Goal: Check status: Check status

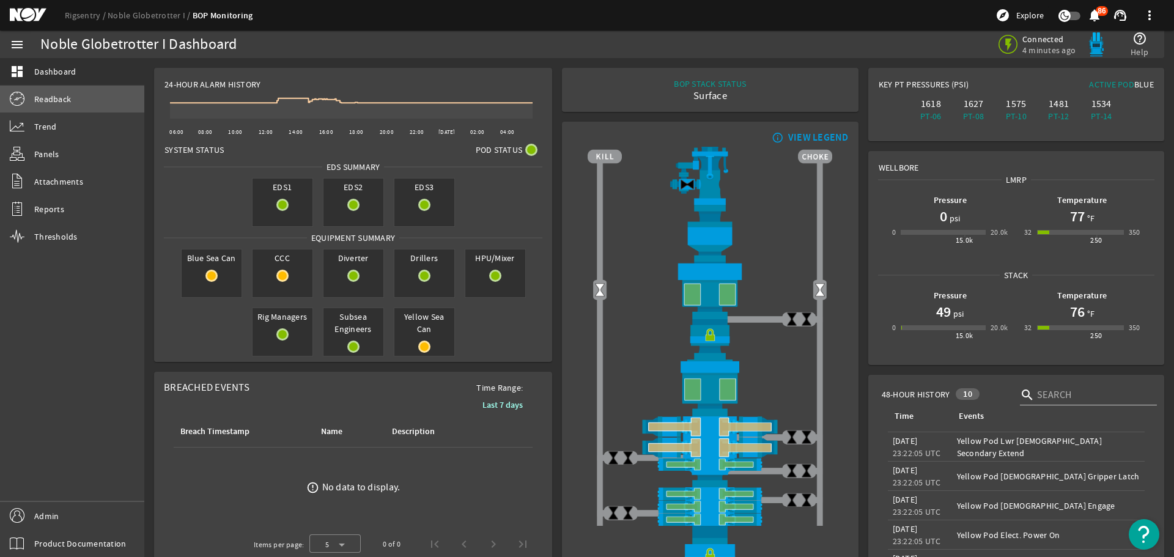
click at [66, 106] on link "Readback" at bounding box center [72, 99] width 144 height 27
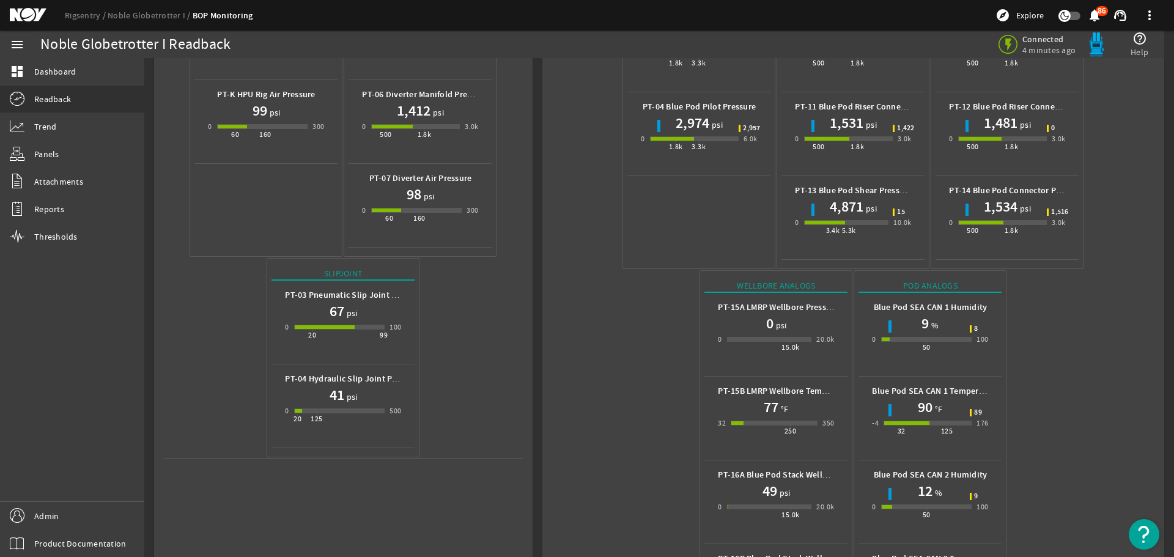
scroll to position [377, 0]
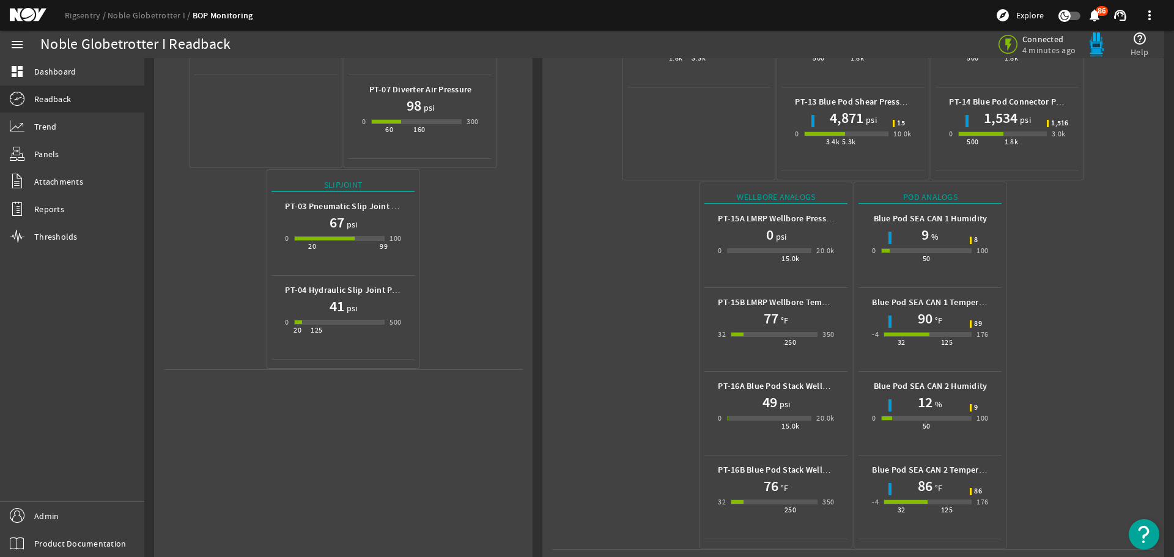
click at [29, 14] on mat-icon at bounding box center [37, 15] width 55 height 15
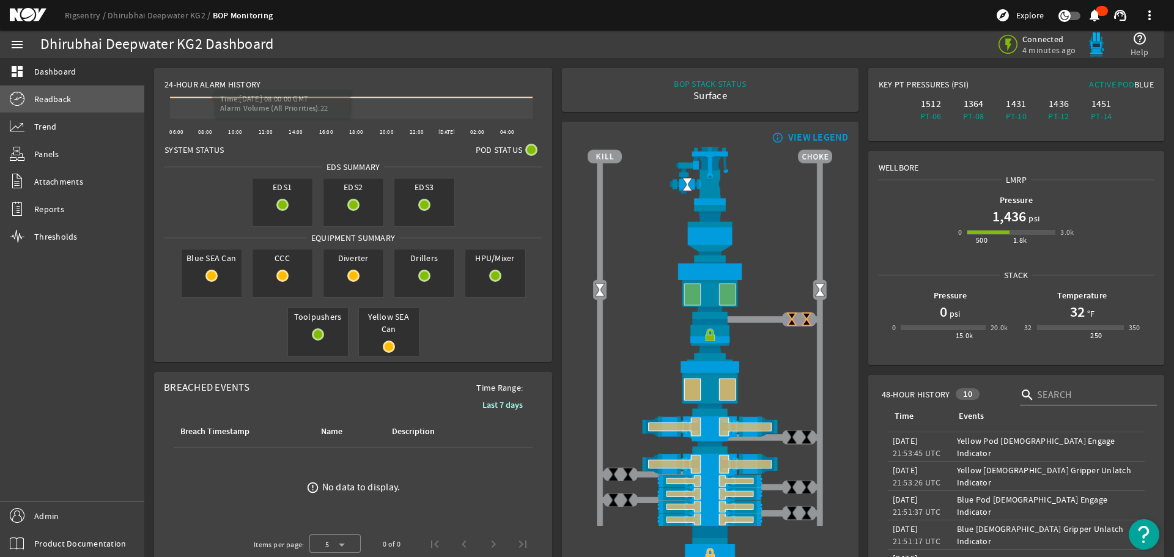
click at [89, 98] on link "Readback" at bounding box center [72, 99] width 144 height 27
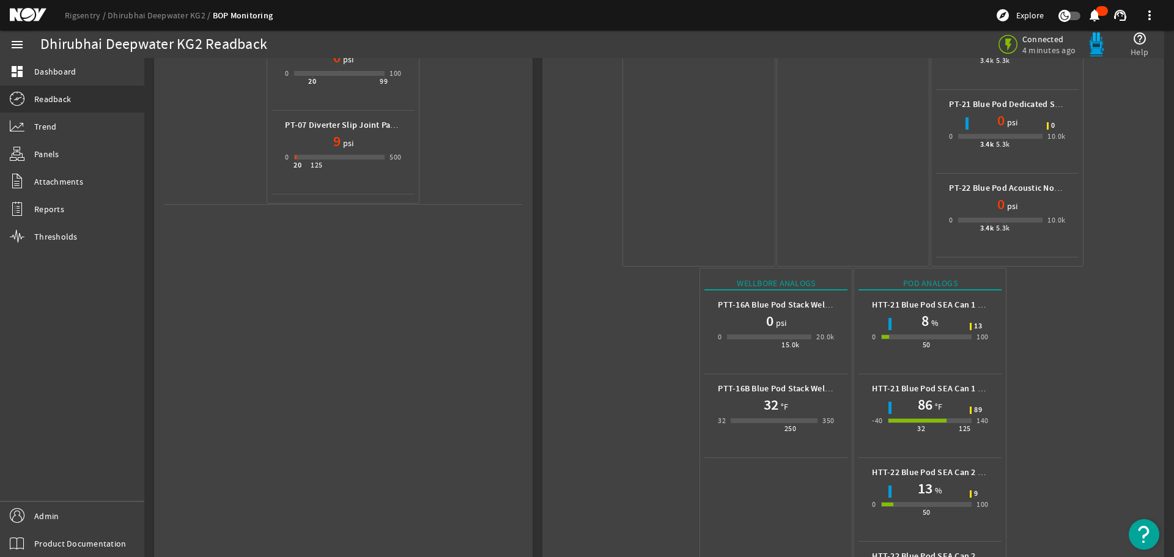
scroll to position [628, 0]
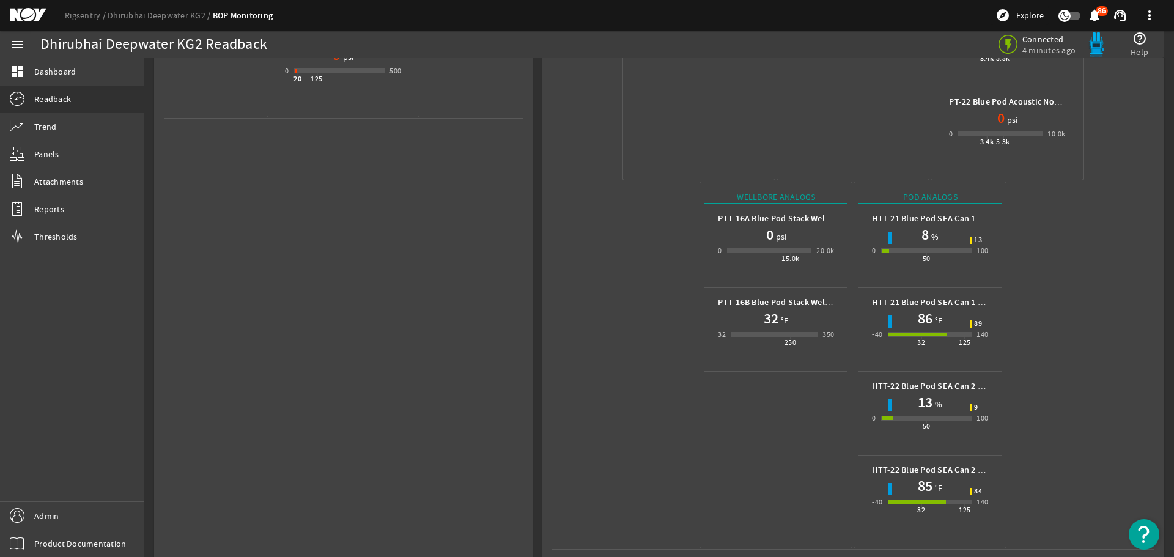
click at [28, 17] on mat-icon at bounding box center [37, 15] width 55 height 15
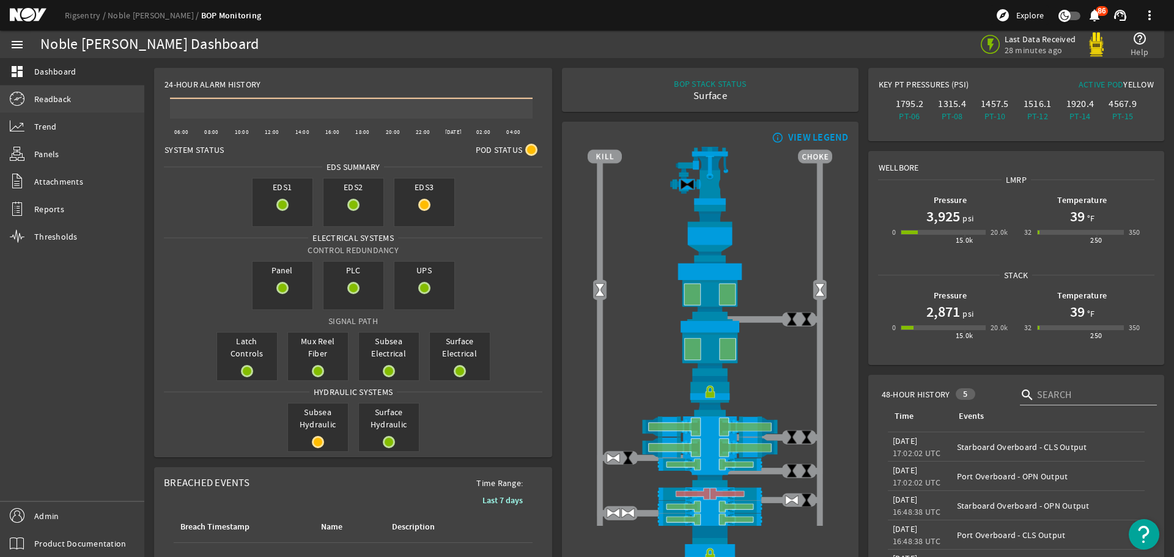
click at [66, 103] on span "Readback" at bounding box center [52, 99] width 37 height 12
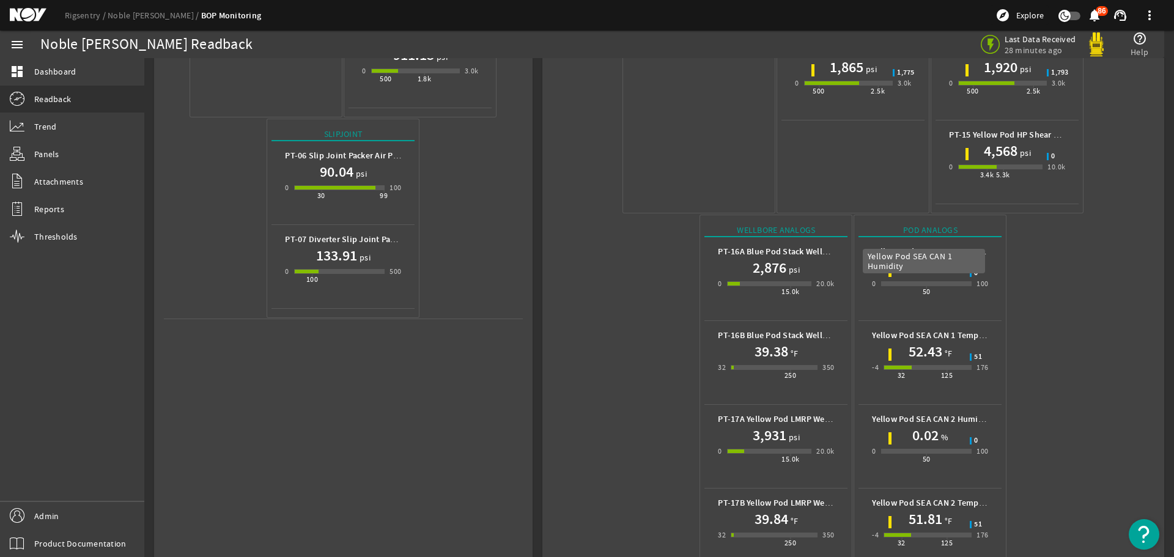
scroll to position [461, 0]
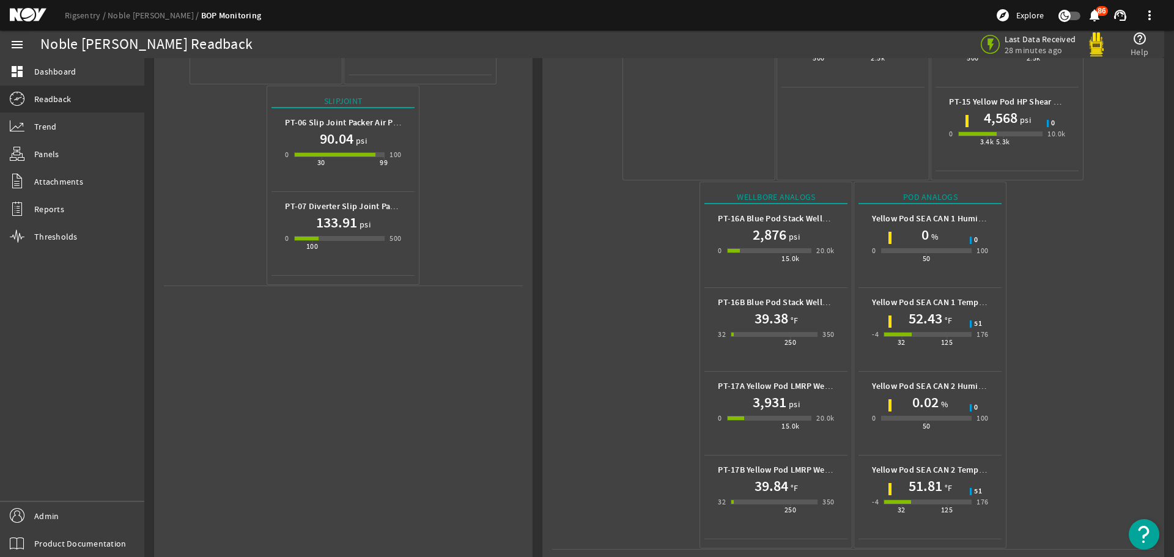
click at [30, 12] on mat-icon at bounding box center [37, 15] width 55 height 15
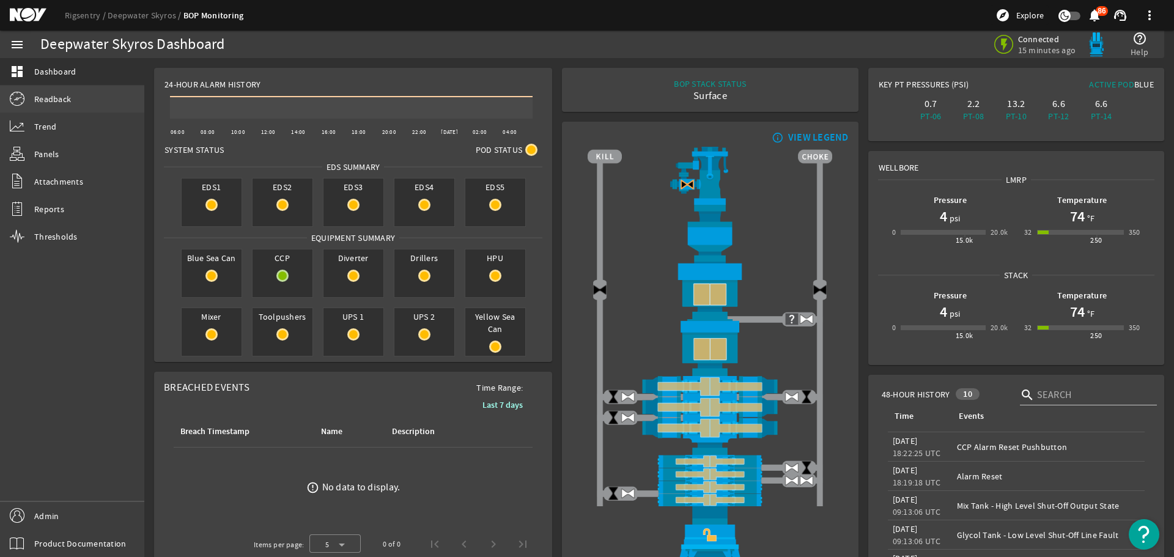
click at [59, 95] on span "Readback" at bounding box center [52, 99] width 37 height 12
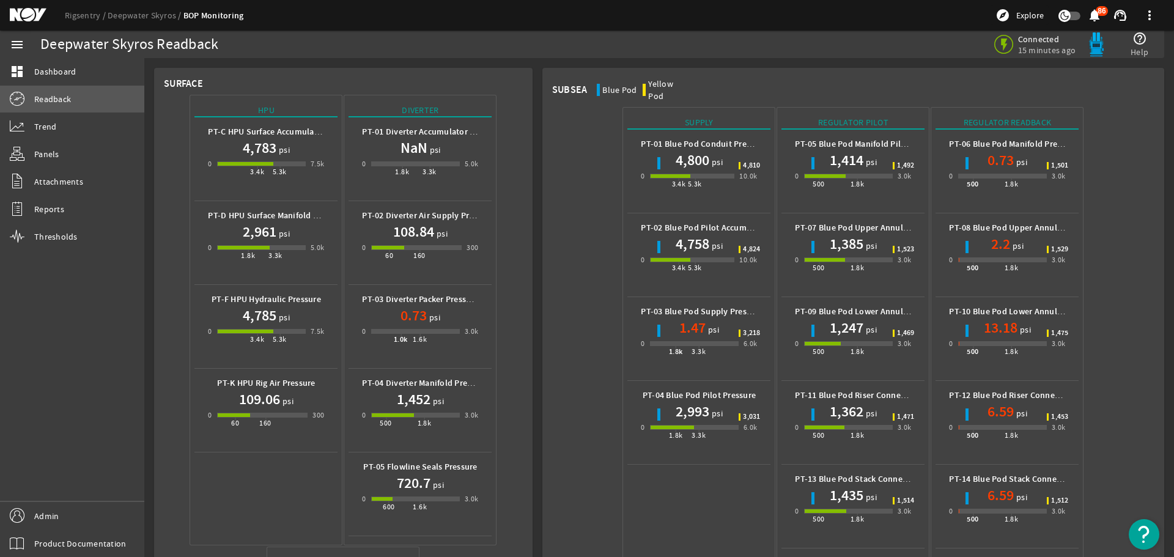
click at [73, 99] on link "Readback" at bounding box center [72, 99] width 144 height 27
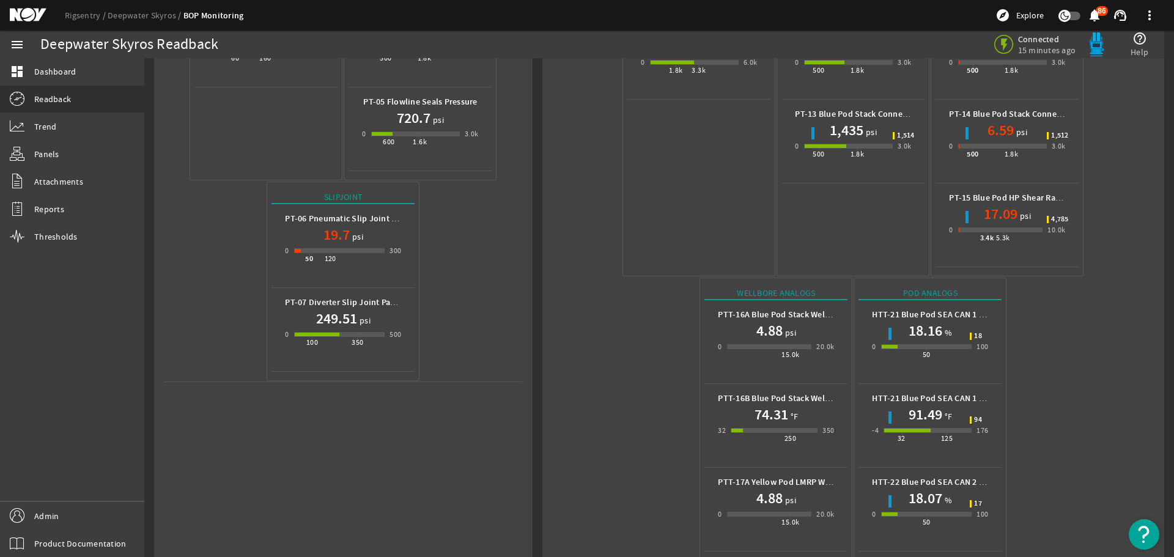
scroll to position [461, 0]
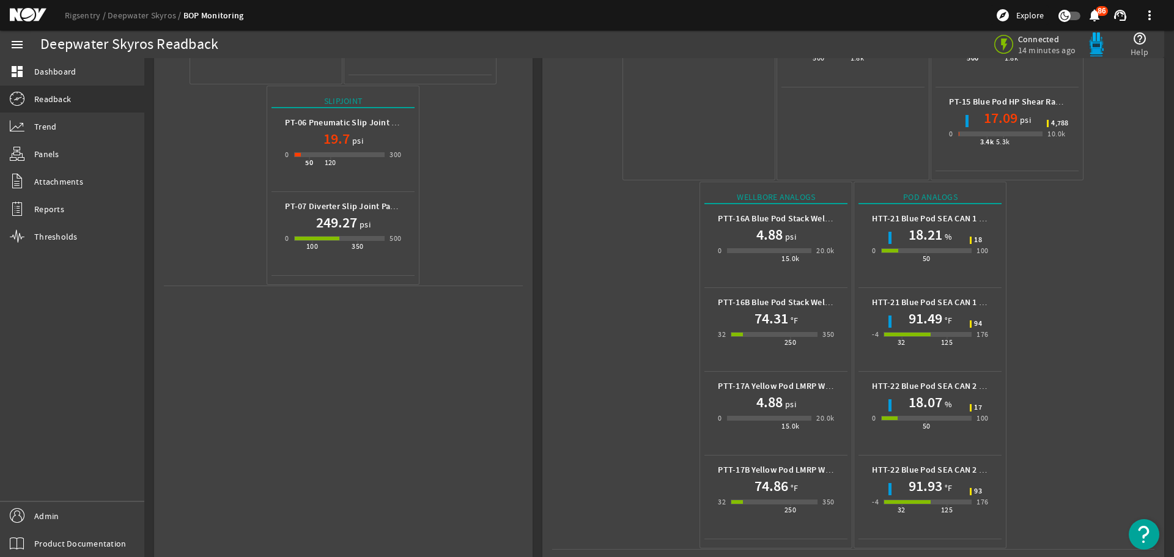
click at [24, 11] on mat-icon at bounding box center [37, 15] width 55 height 15
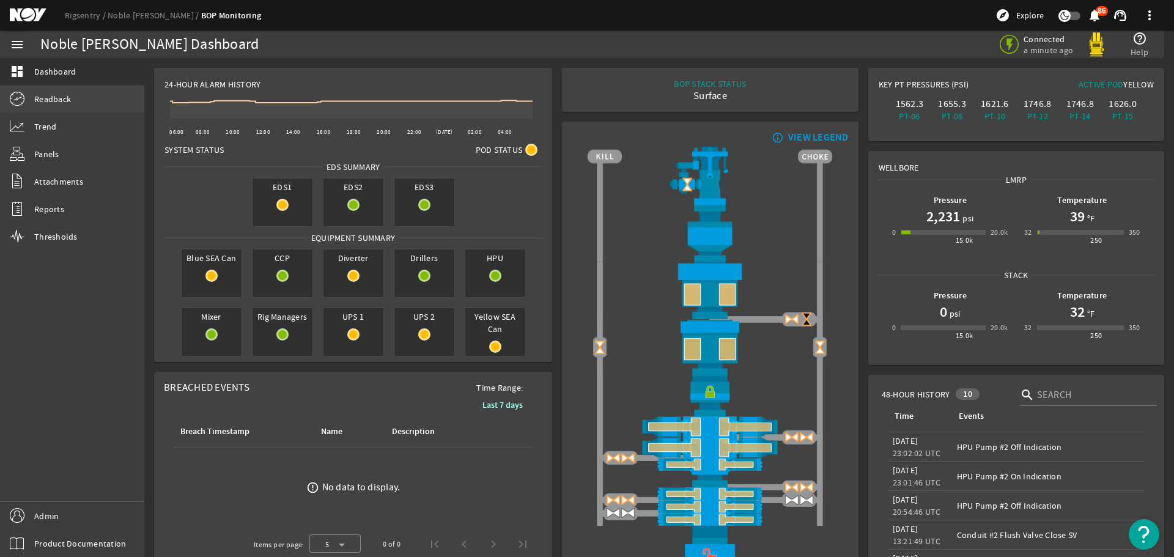
click at [102, 102] on link "Readback" at bounding box center [72, 99] width 144 height 27
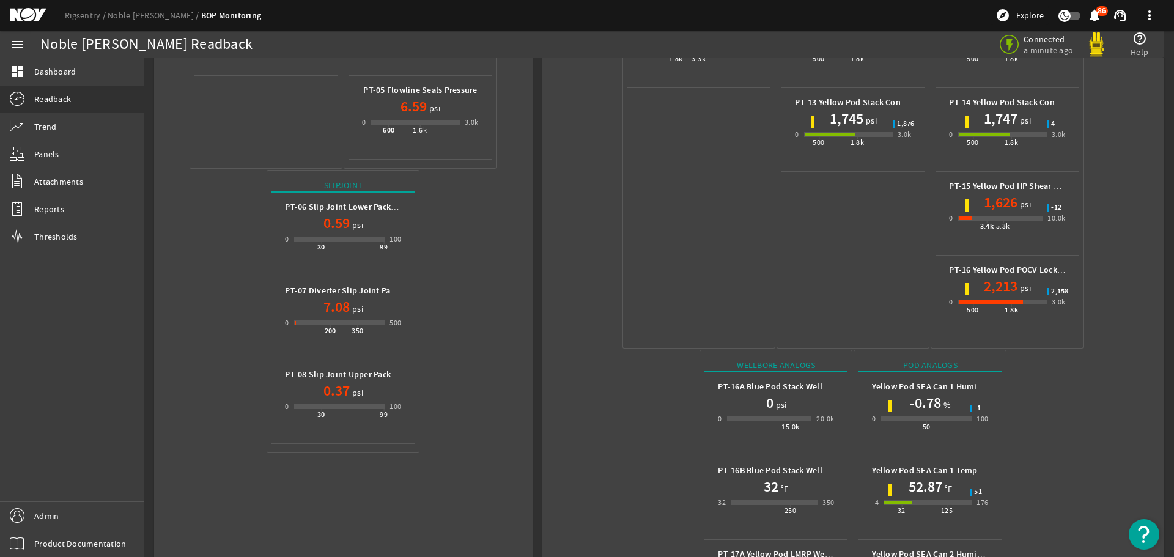
scroll to position [489, 0]
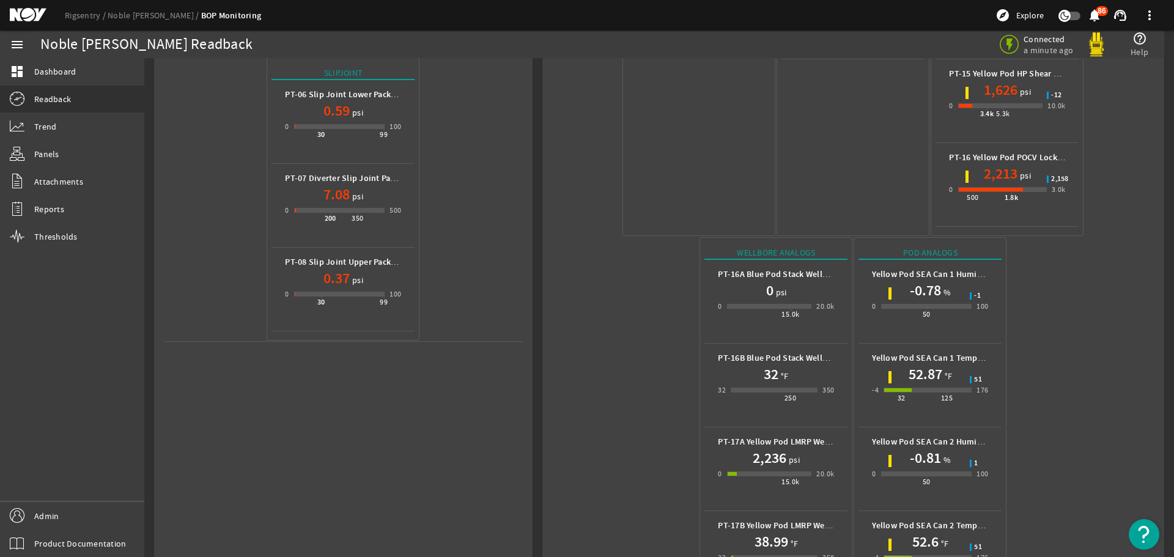
click at [22, 17] on mat-icon at bounding box center [37, 15] width 55 height 15
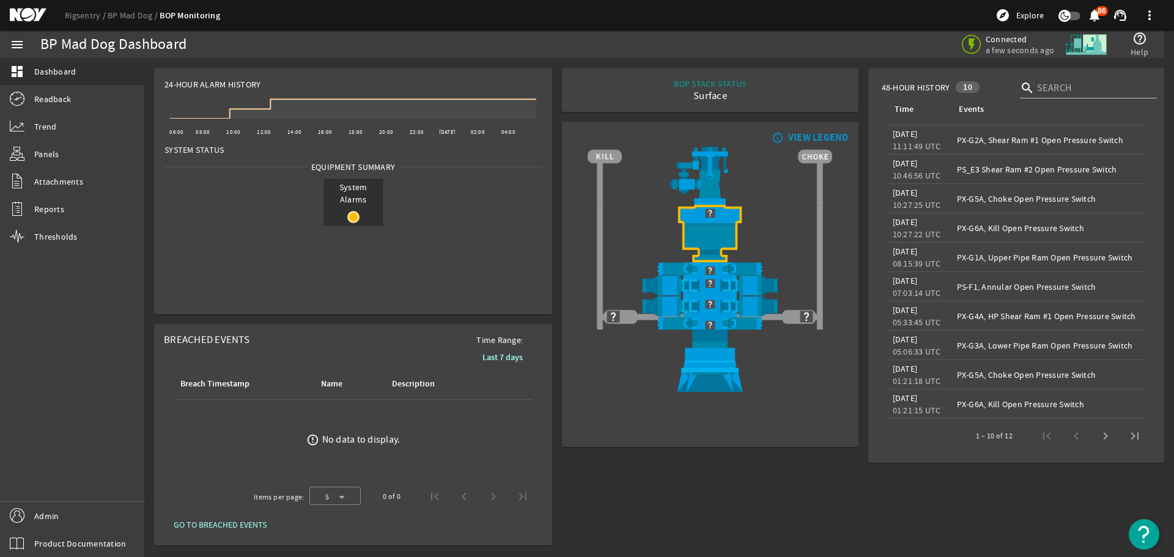
click at [29, 17] on mat-icon at bounding box center [37, 15] width 55 height 15
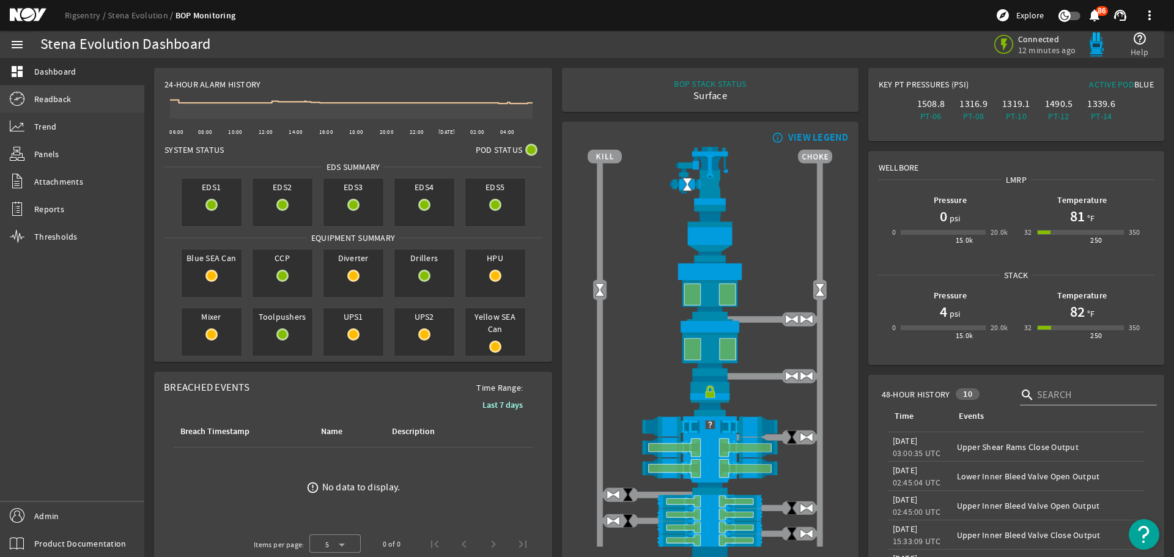
click at [49, 106] on link "Readback" at bounding box center [72, 99] width 144 height 27
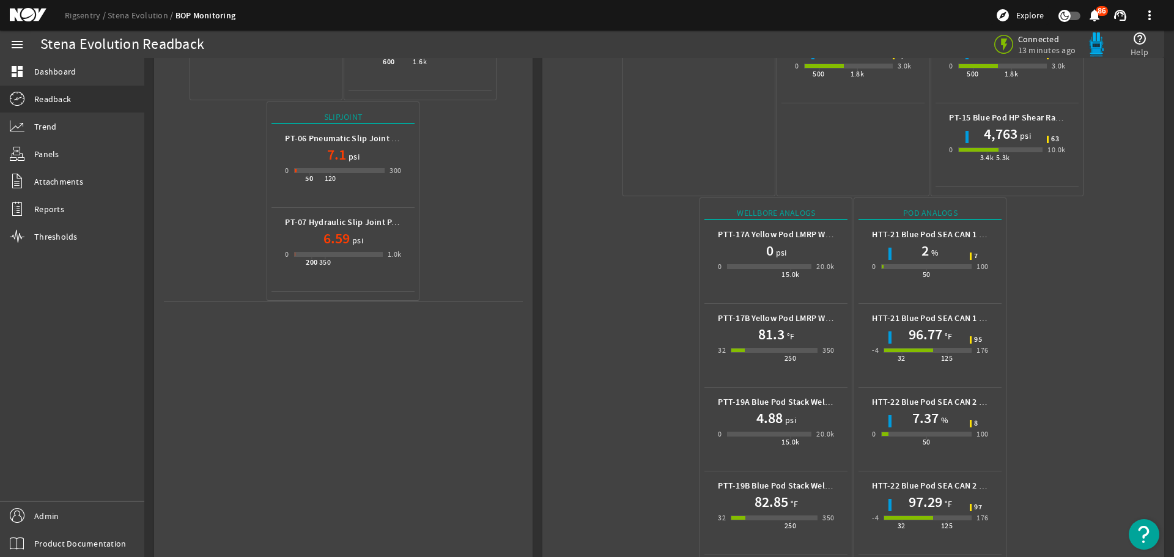
scroll to position [461, 0]
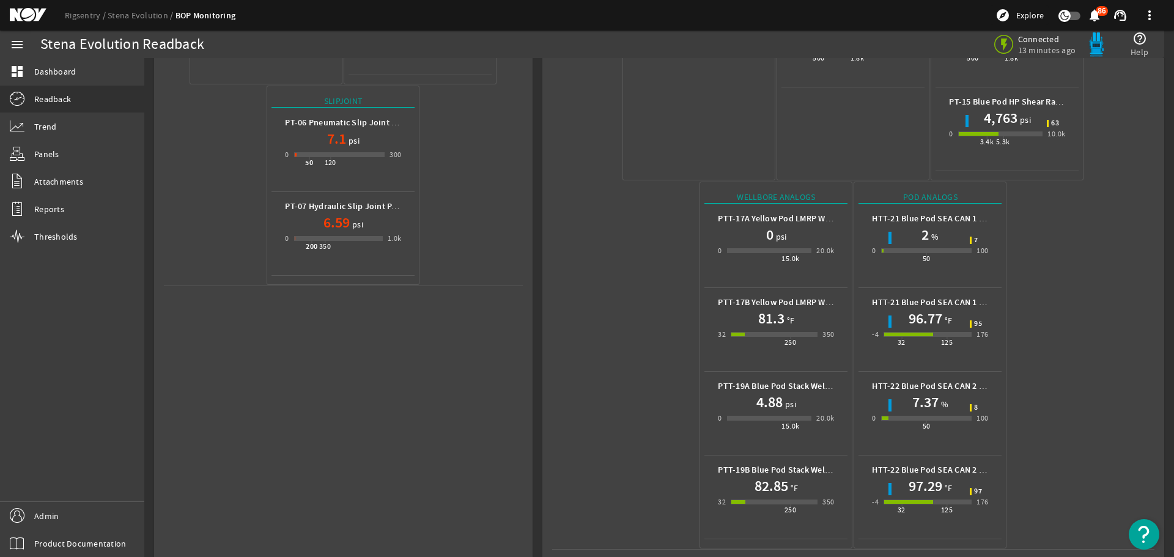
click at [27, 15] on mat-icon at bounding box center [37, 15] width 55 height 15
